Goal: Obtain resource: Download file/media

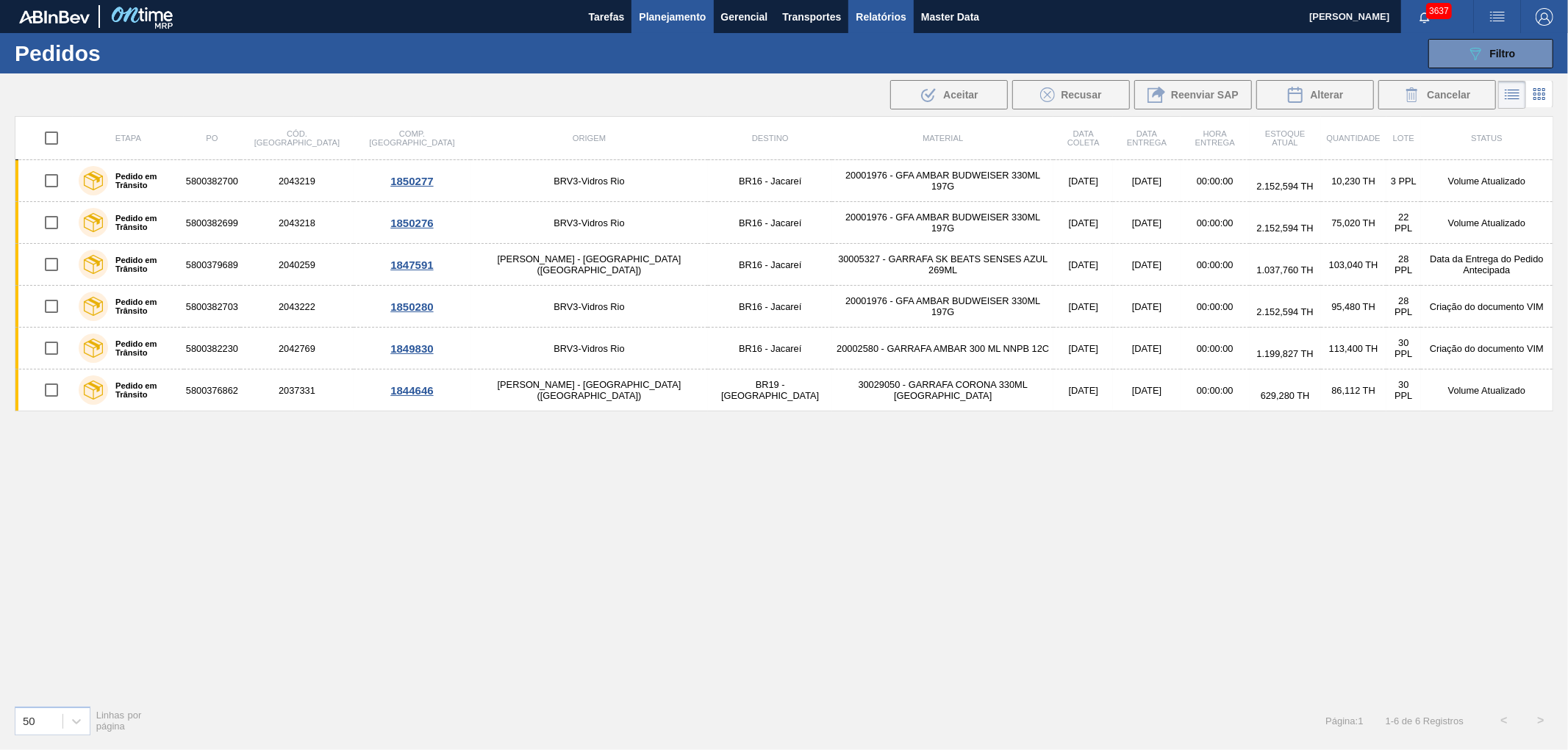
click at [859, 15] on span "Relatórios" at bounding box center [880, 17] width 50 height 18
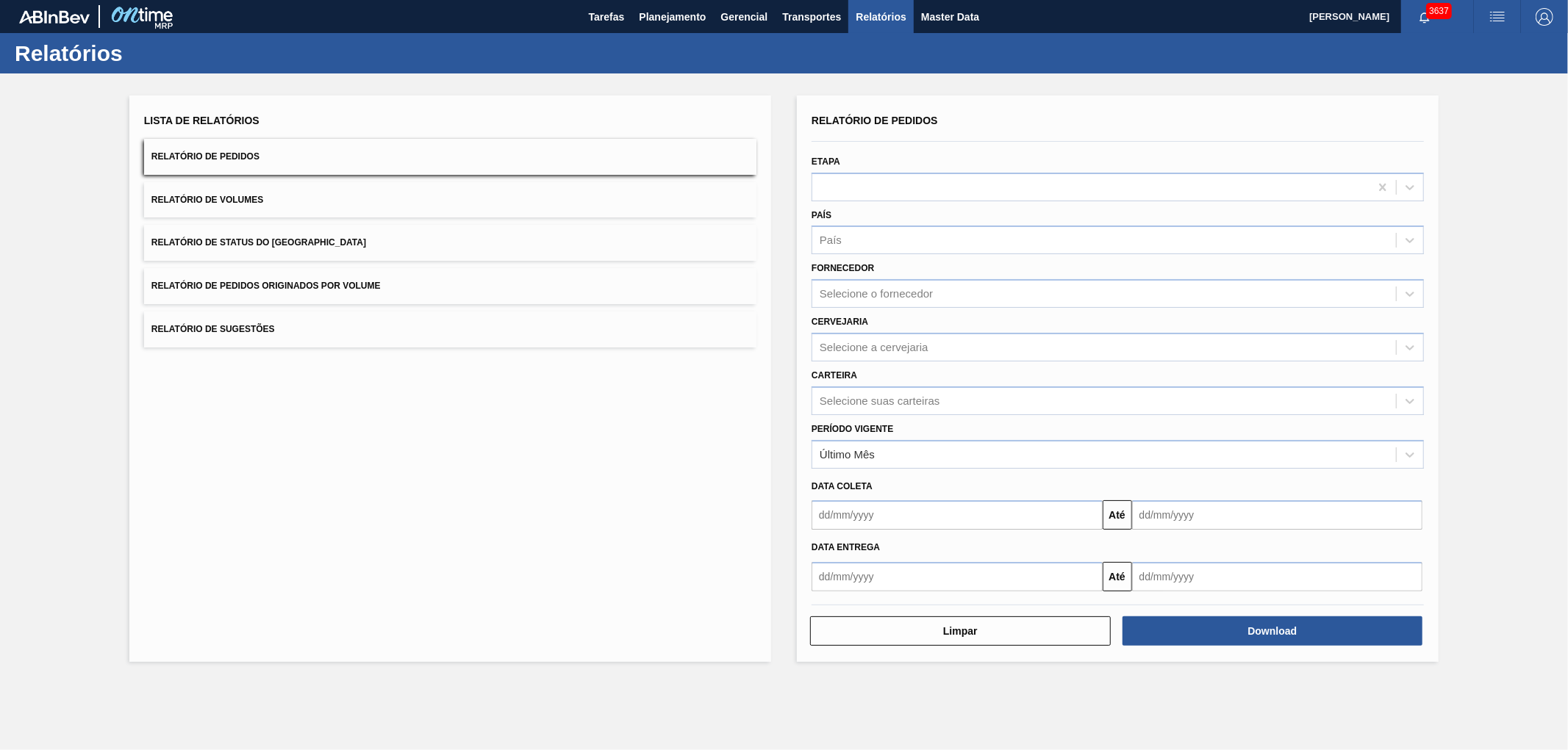
click at [400, 281] on button "Relatório de Pedidos Originados por Volume" at bounding box center [450, 286] width 612 height 36
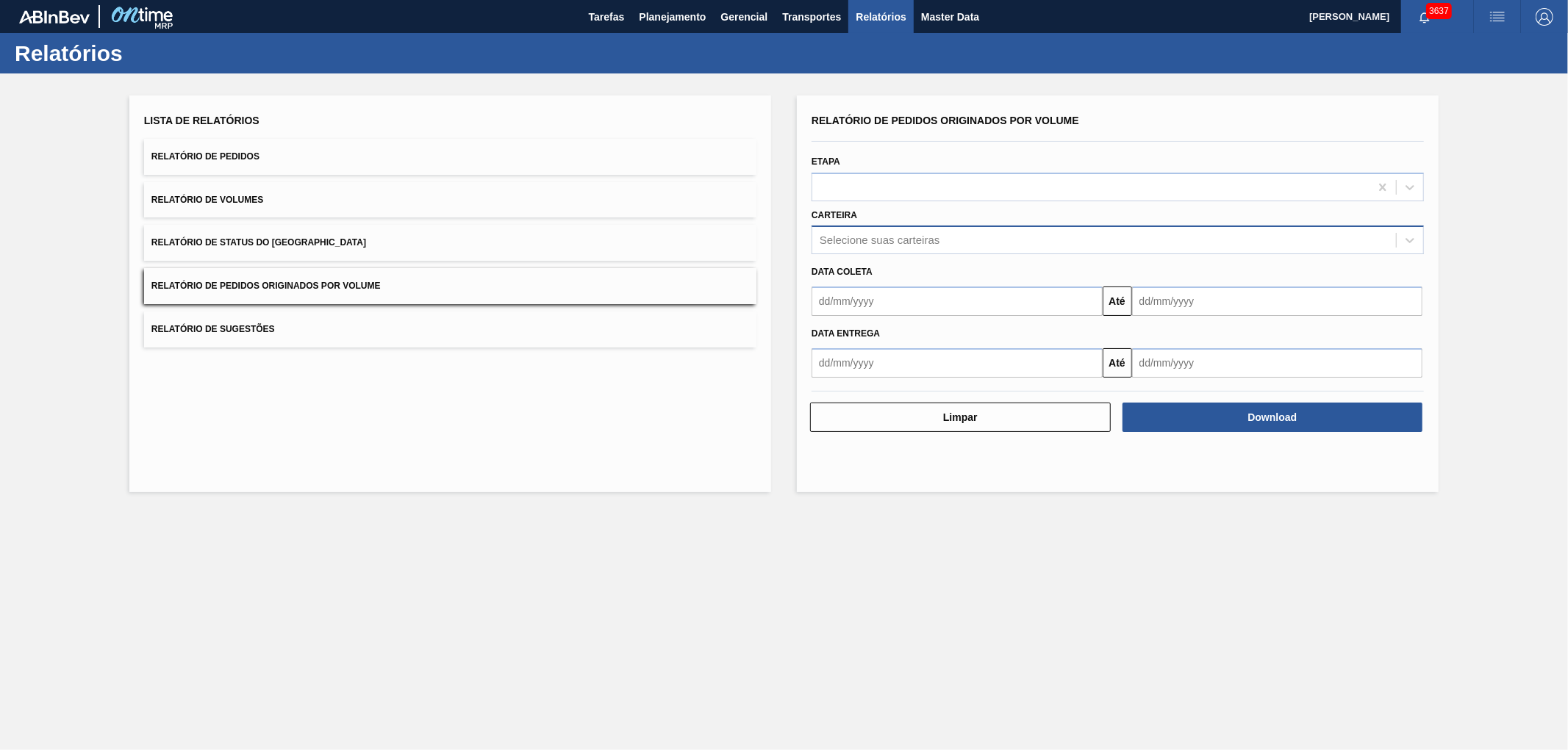
click at [877, 226] on div "Selecione suas carteiras" at bounding box center [1117, 240] width 612 height 28
type input "vidro"
click at [876, 261] on div "Garrafa [PERSON_NAME] Garrafa Vidro Retornável Verticalizada - Vidros" at bounding box center [1117, 304] width 612 height 88
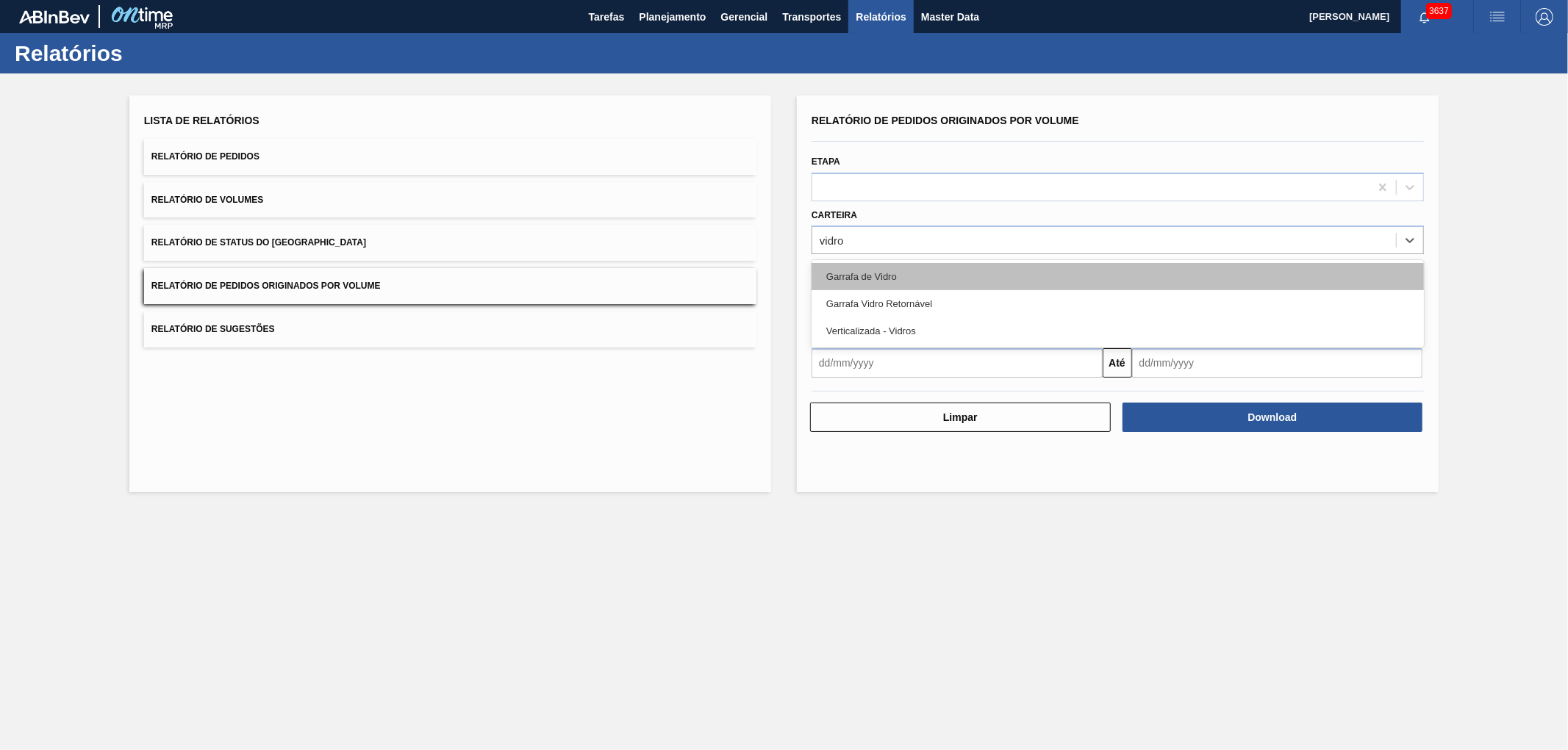
click at [873, 277] on div "Garrafa de Vidro" at bounding box center [1117, 276] width 612 height 27
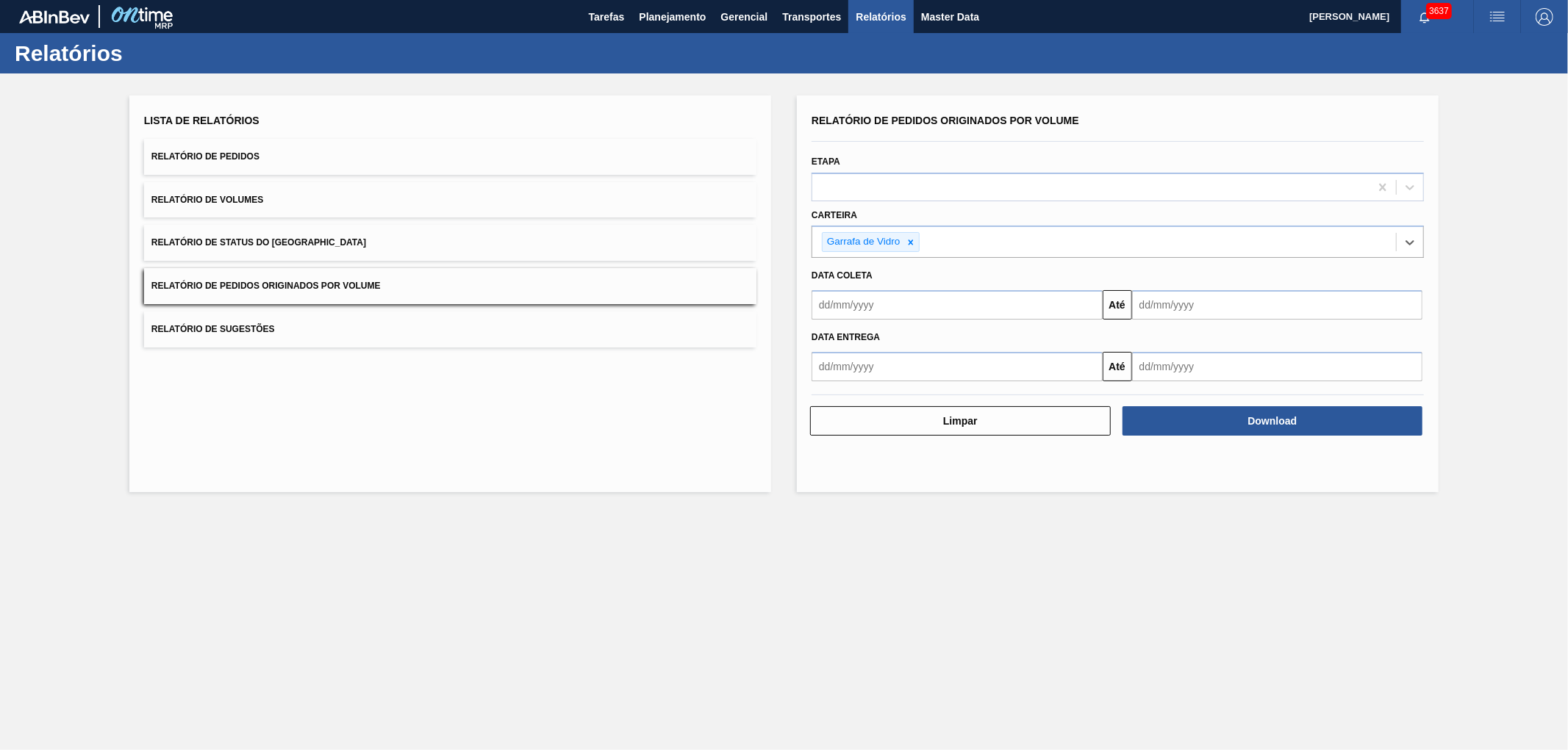
click at [862, 291] on input "text" at bounding box center [957, 305] width 291 height 29
click at [826, 346] on div "dom seg ter qua qui sex sab" at bounding box center [900, 358] width 176 height 24
click at [832, 342] on div "outubro 2025" at bounding box center [900, 340] width 176 height 12
click at [826, 339] on button "Previous Month" at bounding box center [825, 340] width 10 height 10
click at [853, 381] on div "1" at bounding box center [852, 387] width 20 height 20
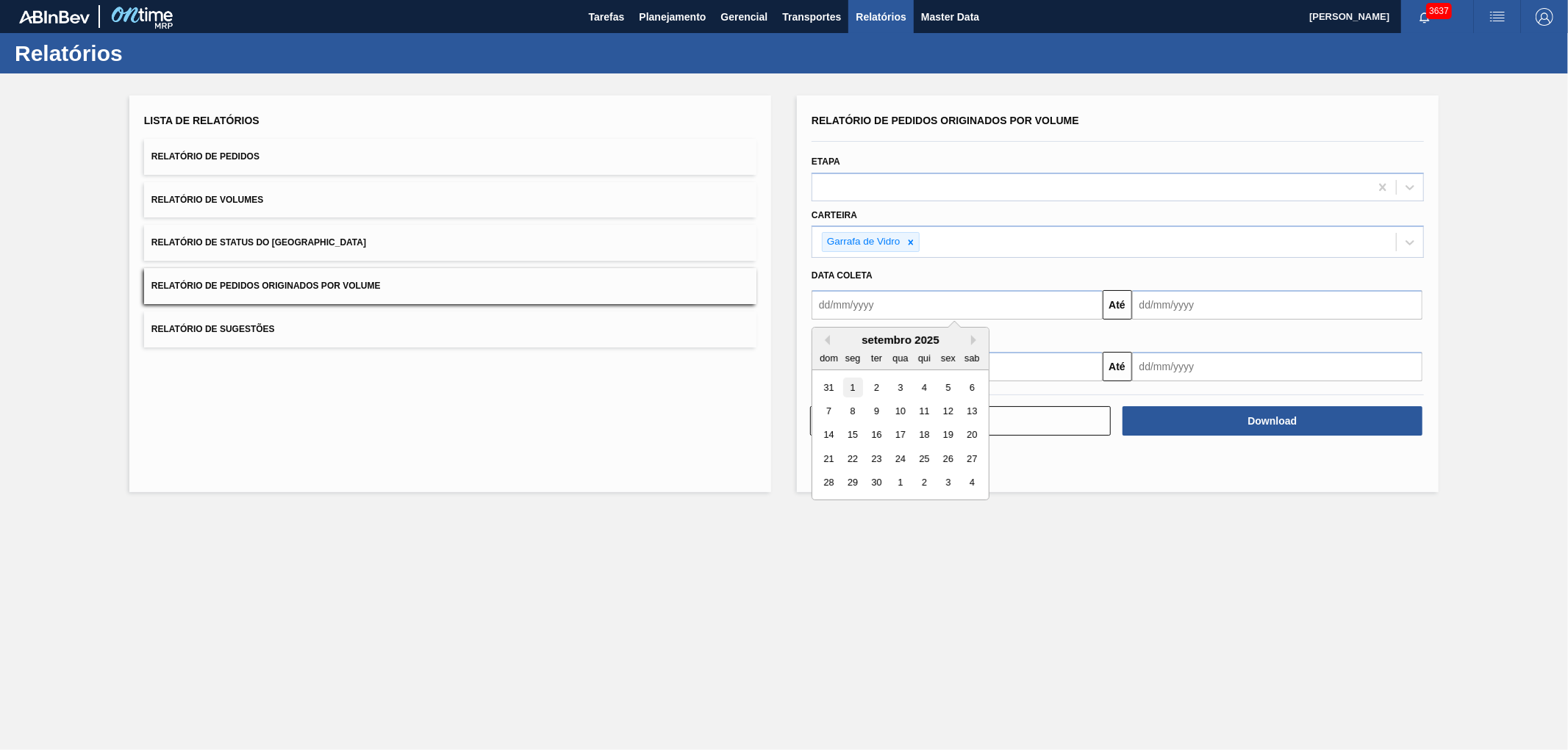
type input "[DATE]"
click at [1195, 309] on input "text" at bounding box center [1277, 305] width 291 height 29
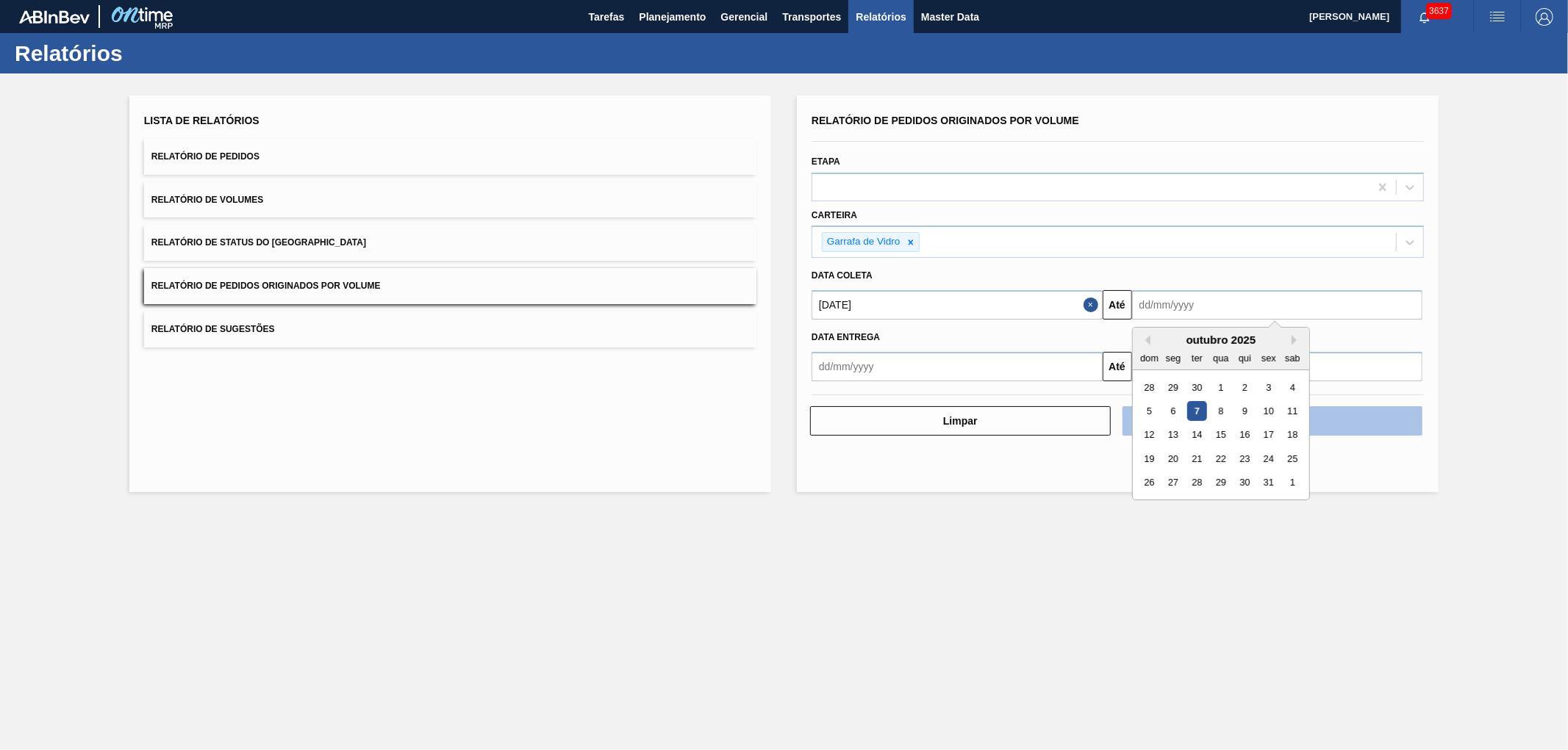
click at [1218, 405] on div "8" at bounding box center [1220, 410] width 20 height 20
type input "[DATE]"
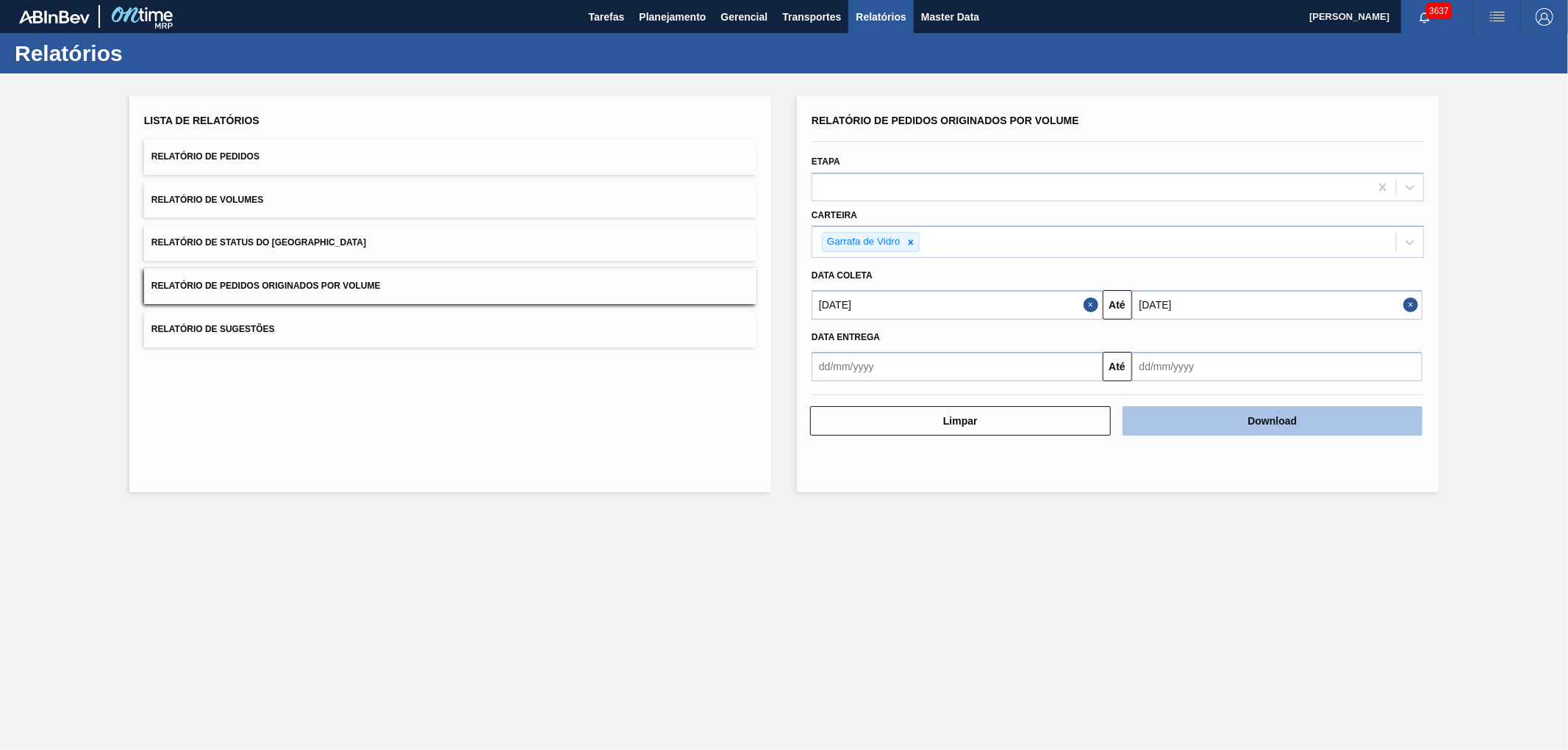
click at [1216, 414] on button "Download" at bounding box center [1273, 421] width 301 height 29
